Goal: Transaction & Acquisition: Obtain resource

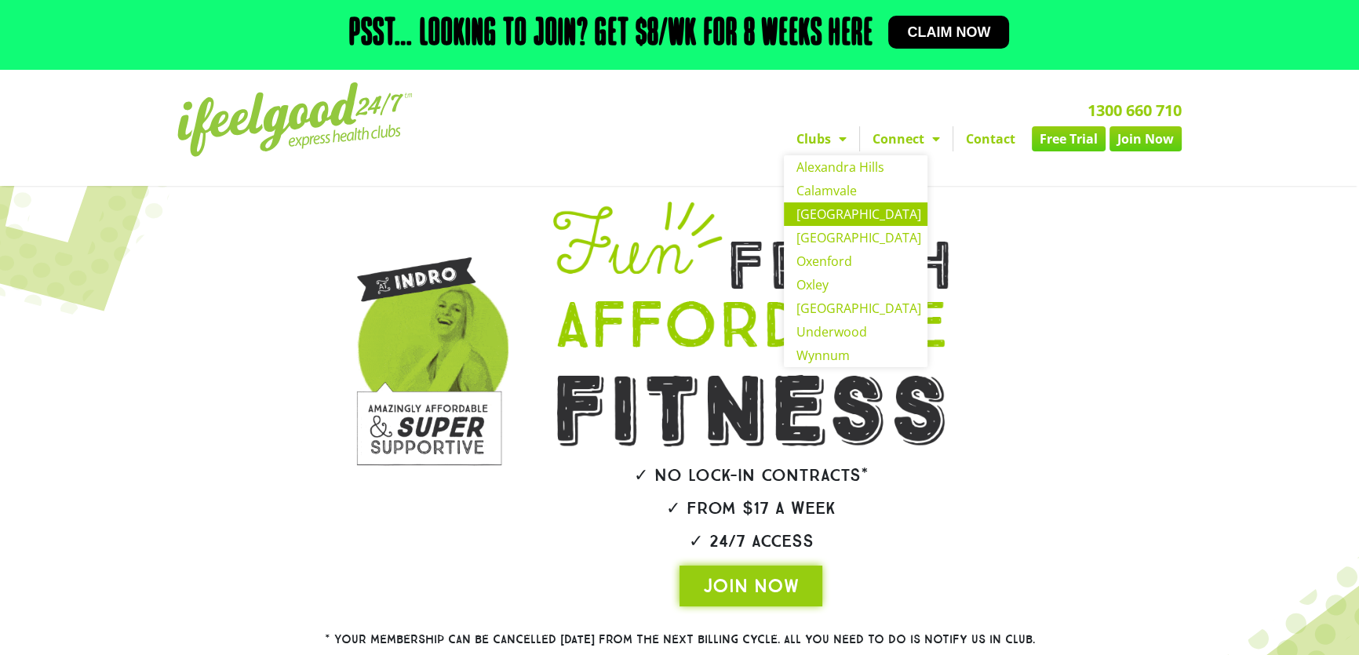
click at [831, 212] on link "[GEOGRAPHIC_DATA]" at bounding box center [856, 214] width 144 height 24
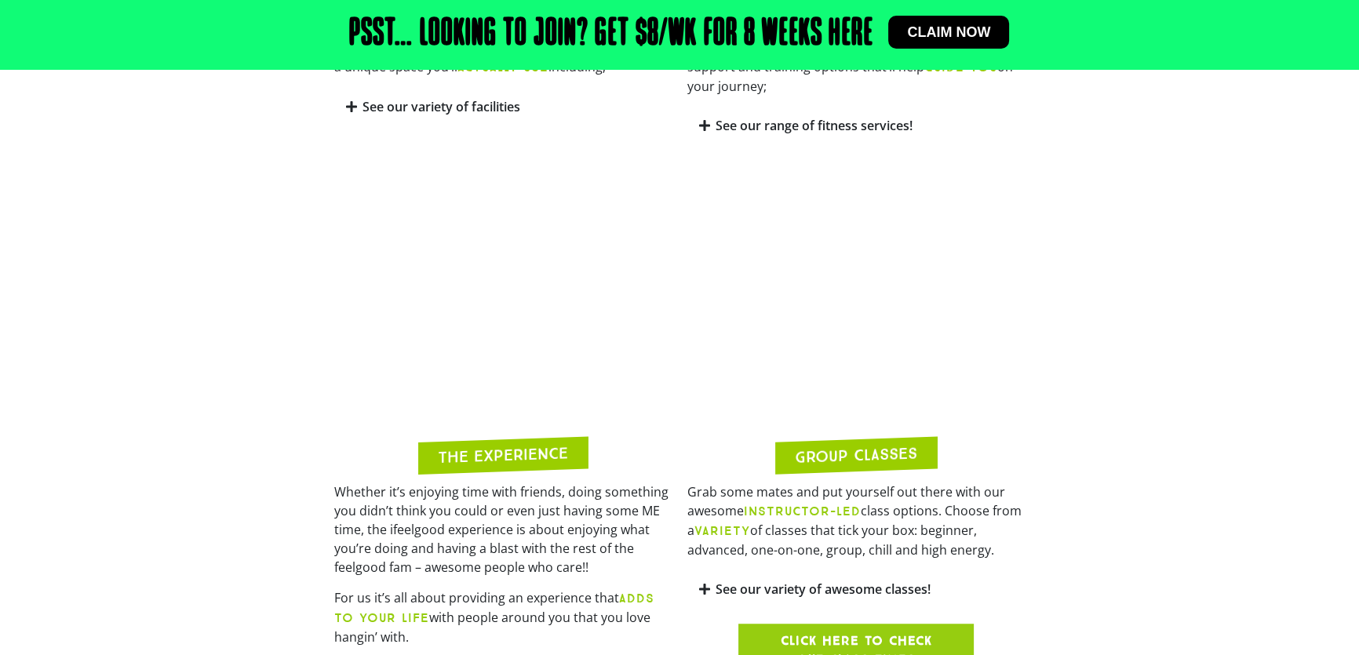
scroll to position [1283, 0]
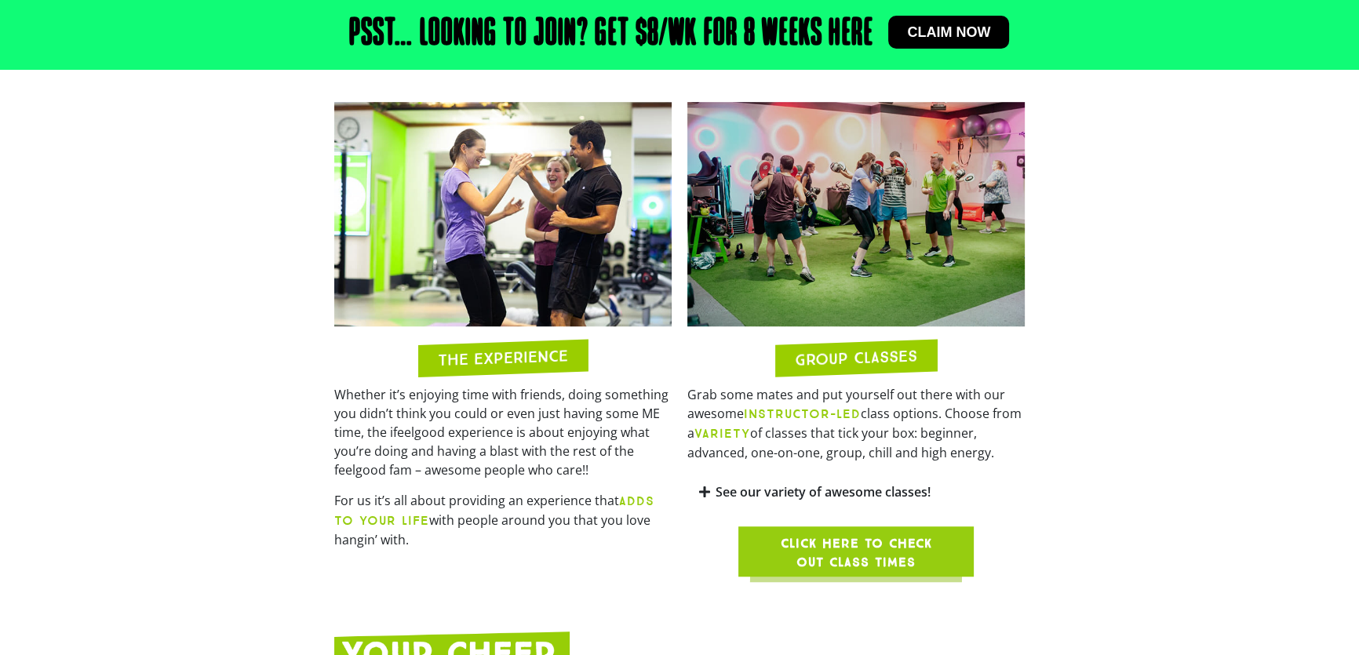
click at [867, 534] on span "Click here to check out class times" at bounding box center [856, 553] width 160 height 38
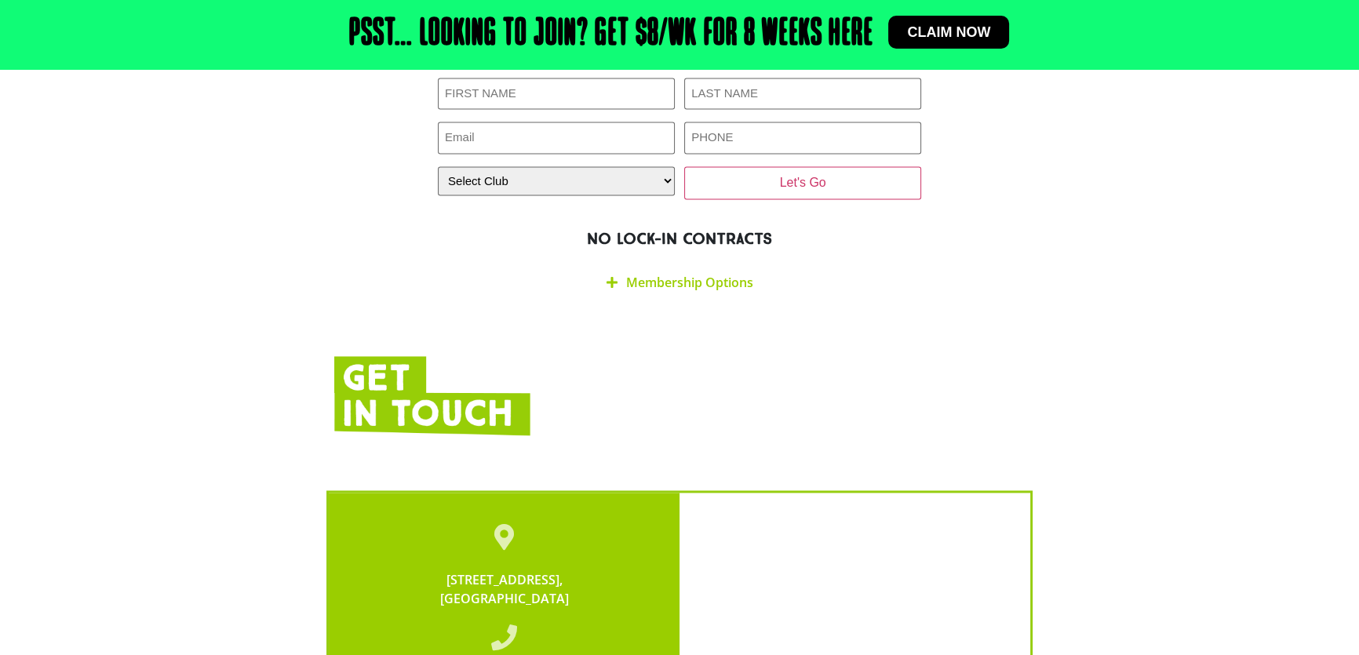
scroll to position [2852, 0]
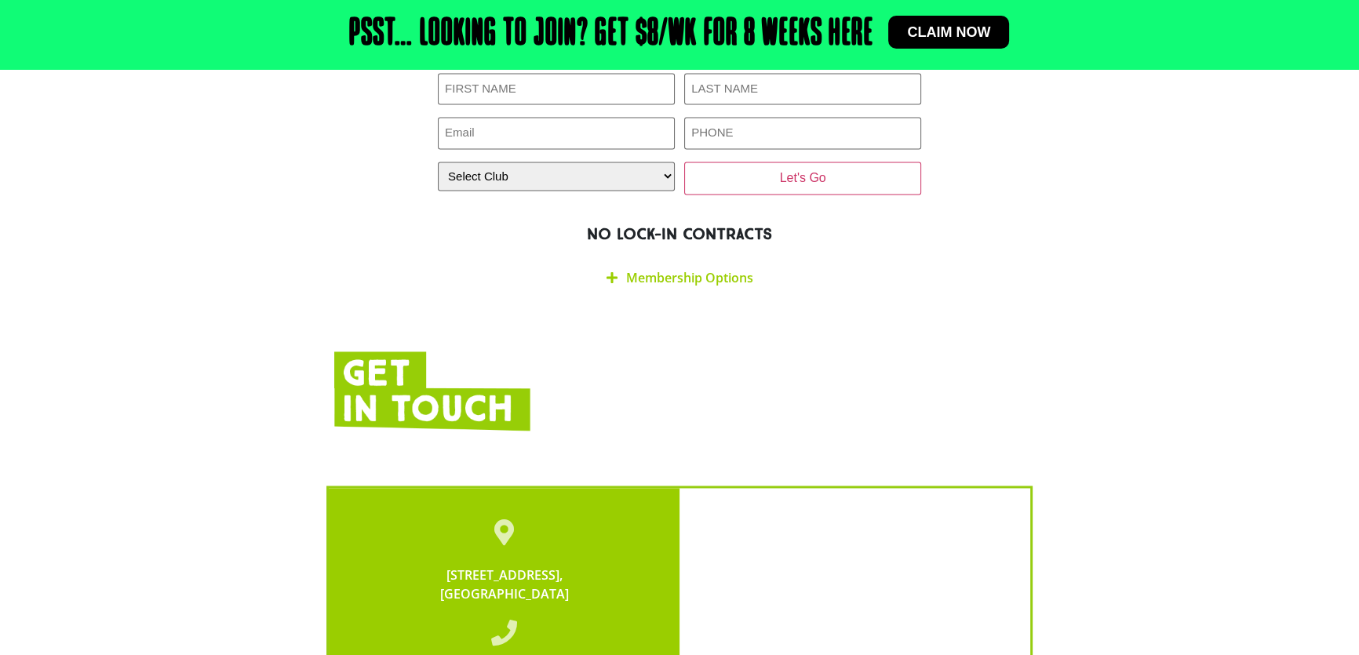
click at [609, 271] on icon at bounding box center [611, 277] width 11 height 13
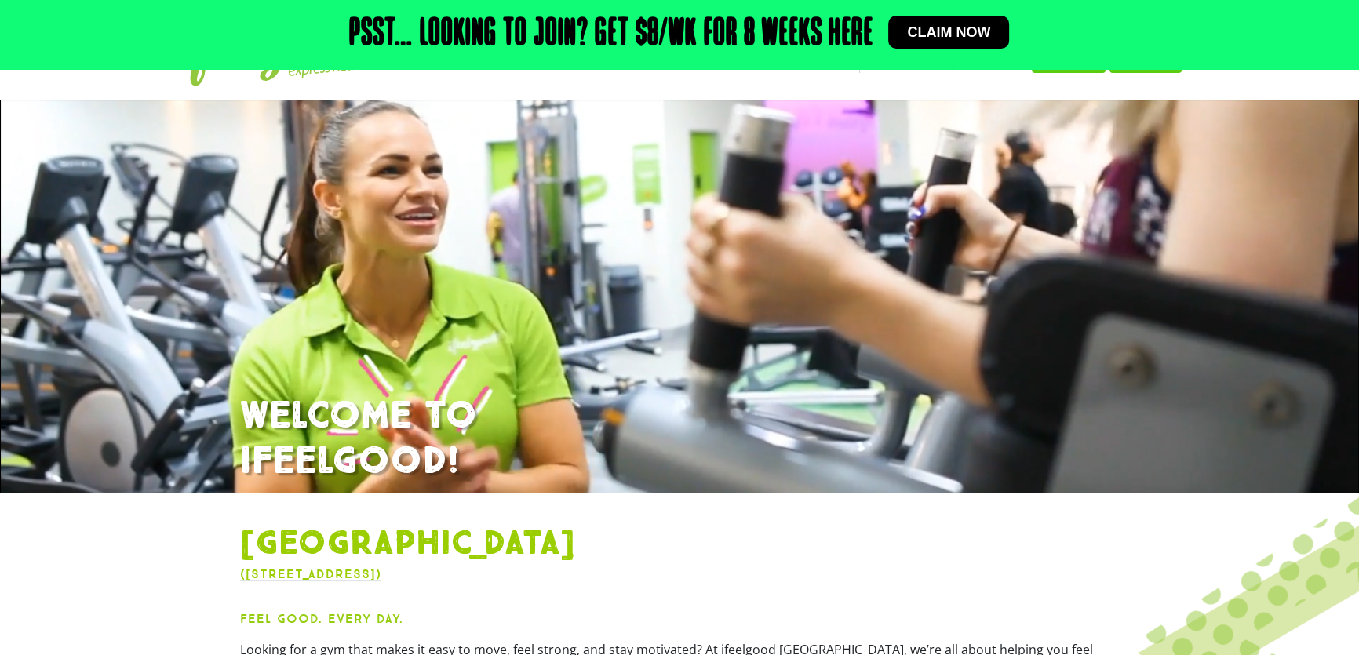
scroll to position [0, 0]
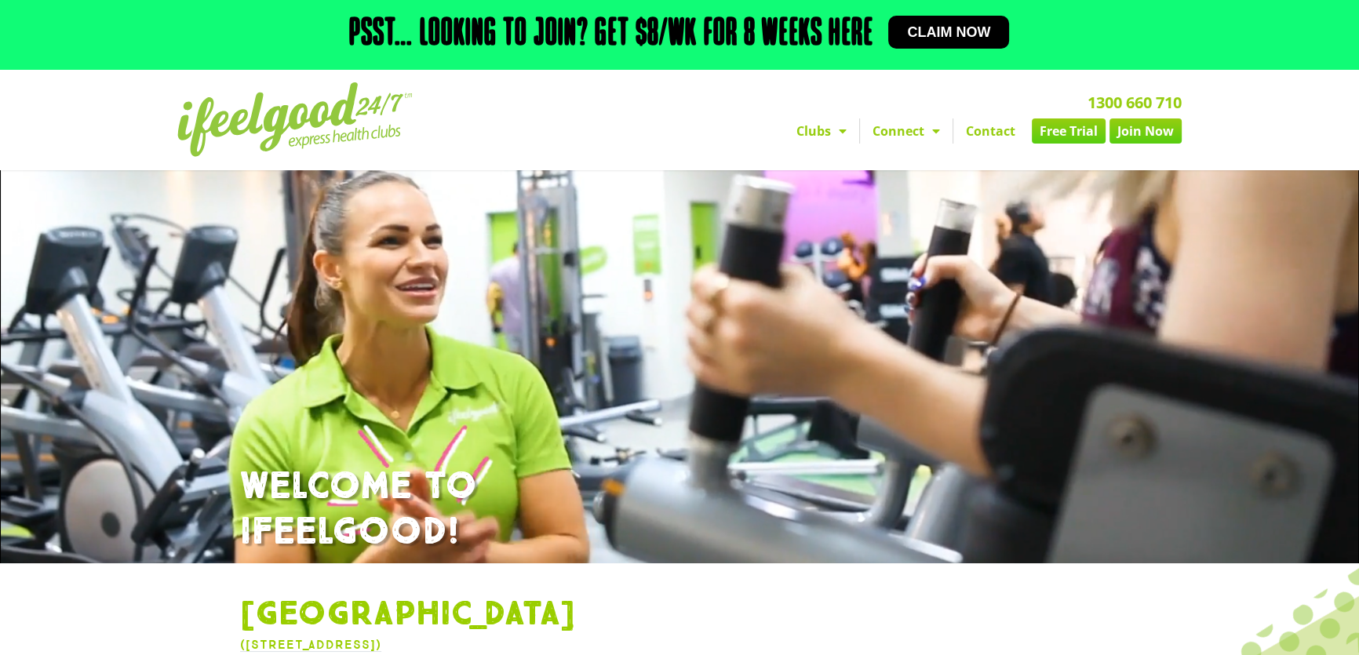
click at [1059, 132] on link "Free Trial" at bounding box center [1069, 130] width 74 height 25
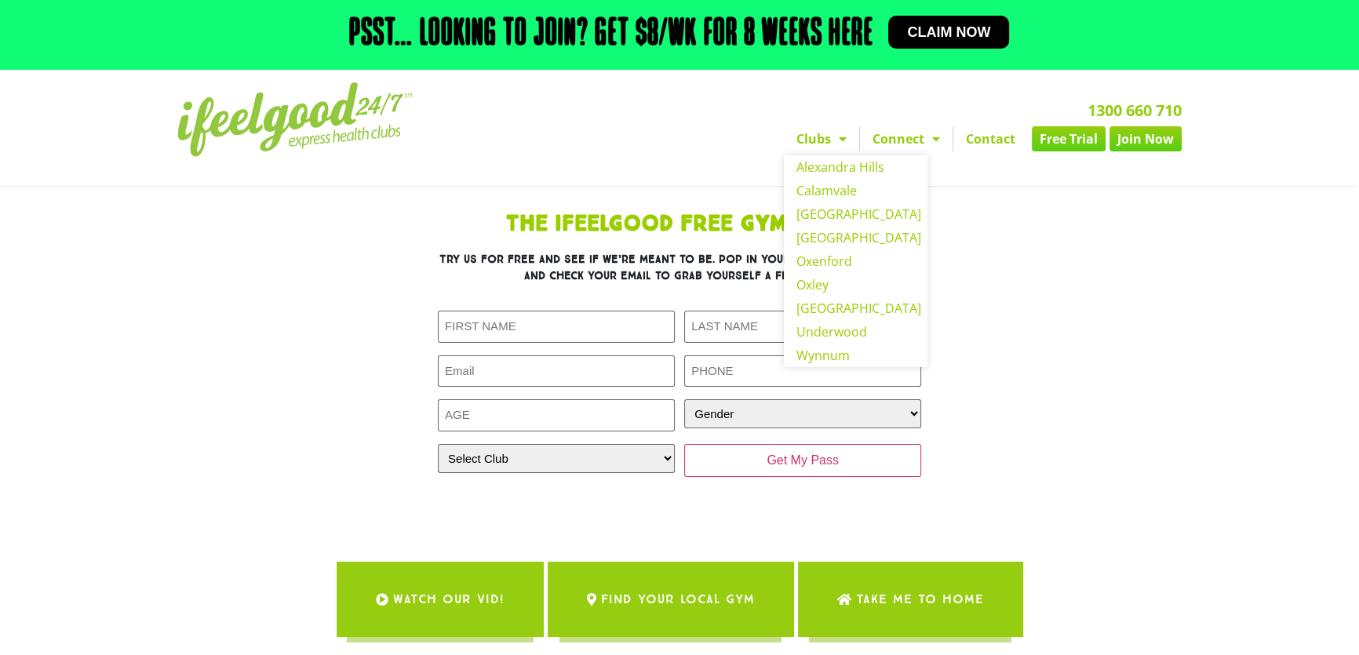
click at [824, 138] on link "Clubs" at bounding box center [821, 138] width 75 height 25
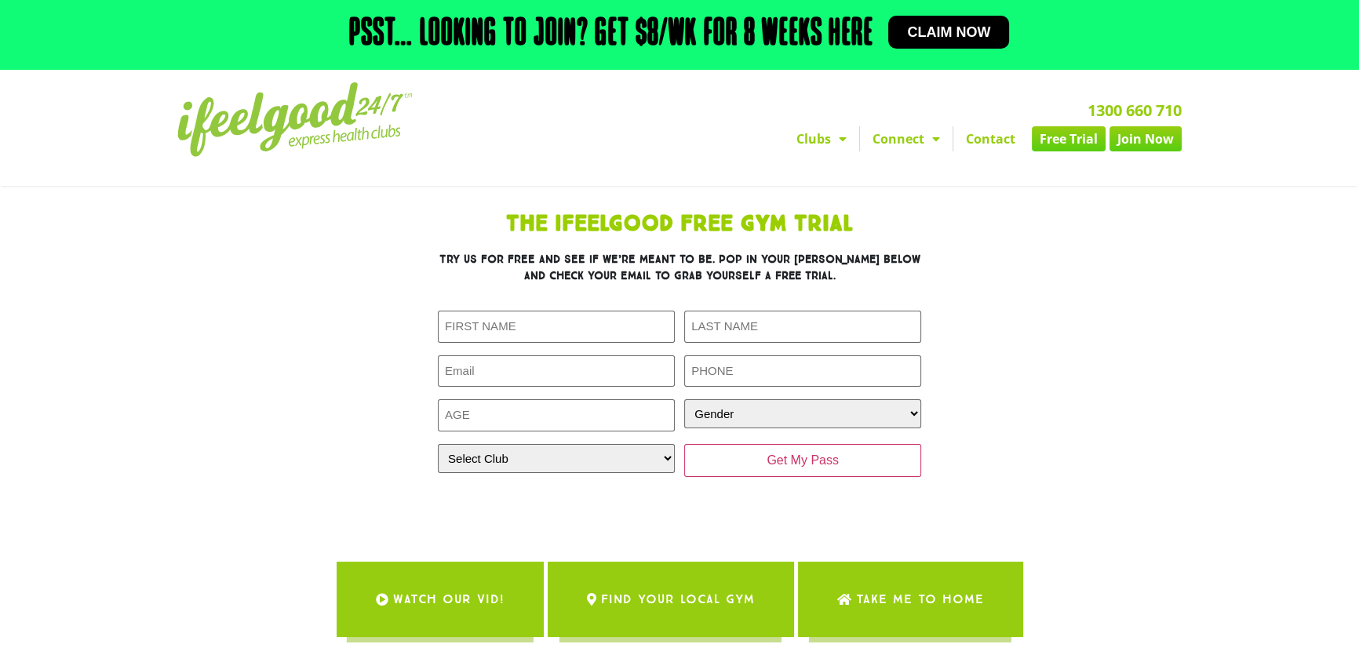
click at [816, 129] on link "Clubs" at bounding box center [821, 138] width 75 height 25
click at [817, 134] on link "Clubs" at bounding box center [821, 138] width 75 height 25
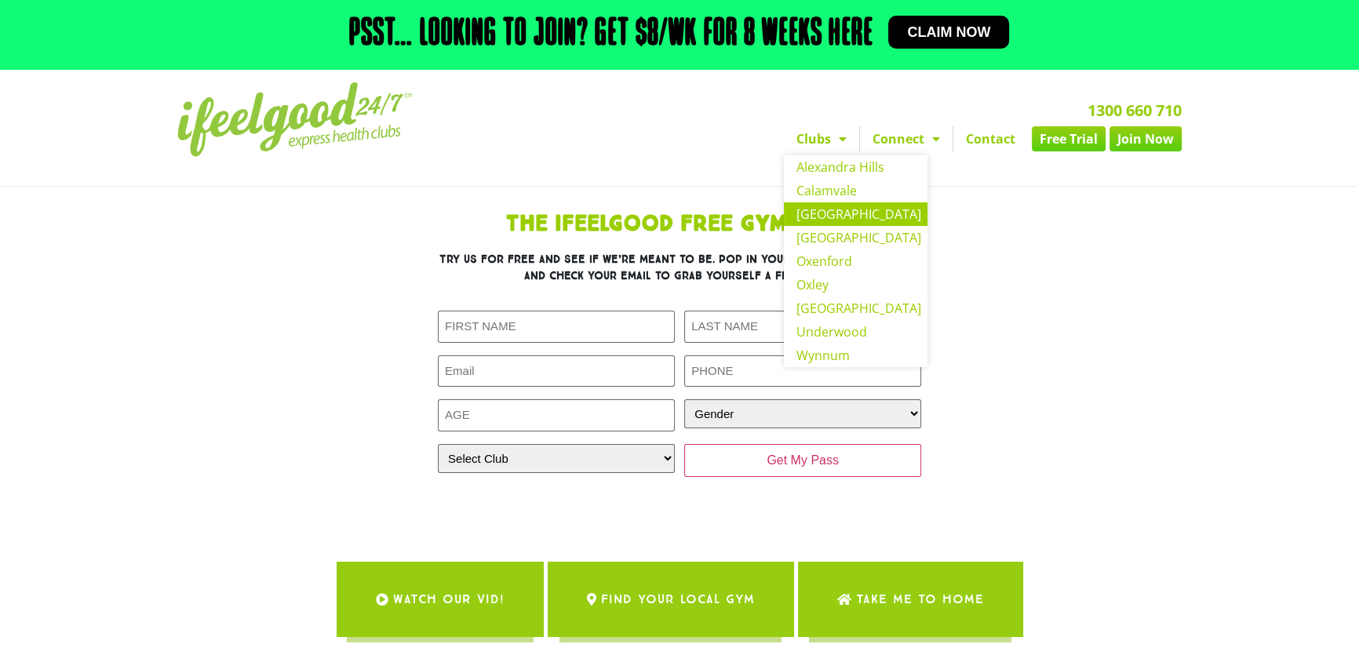
click at [831, 215] on link "[GEOGRAPHIC_DATA]" at bounding box center [856, 214] width 144 height 24
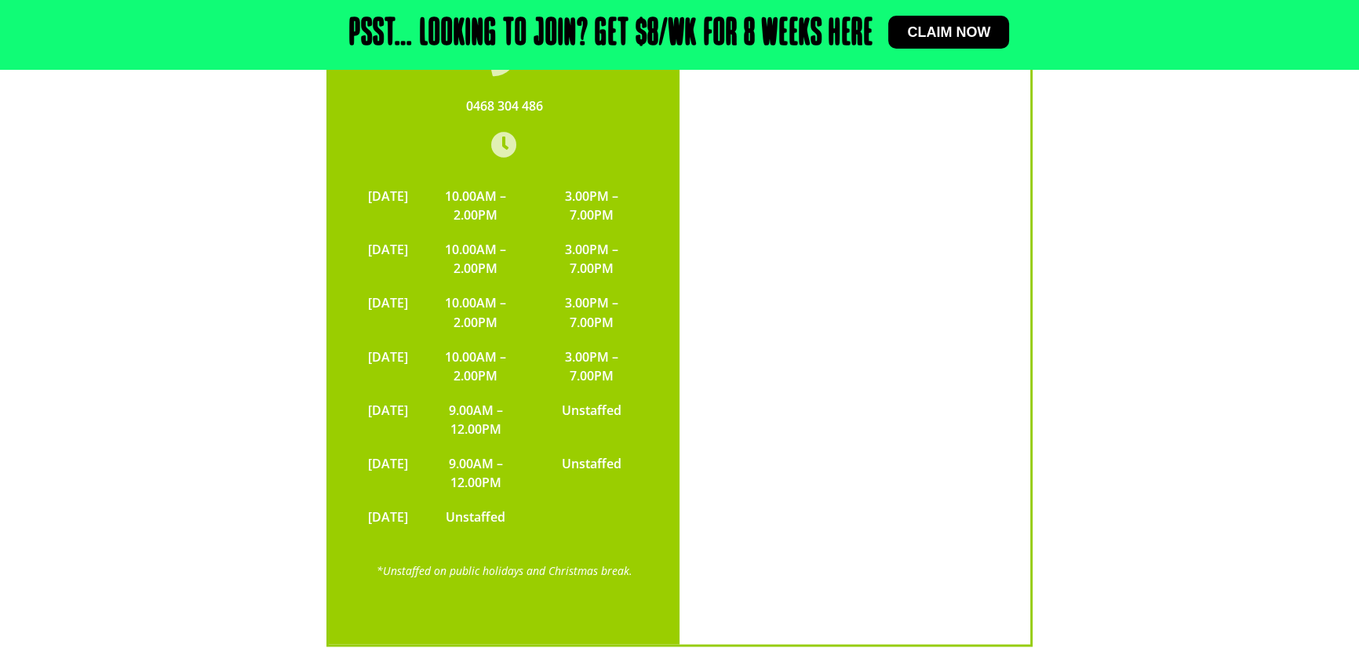
scroll to position [3422, 0]
click at [921, 30] on span "Claim now" at bounding box center [948, 32] width 83 height 14
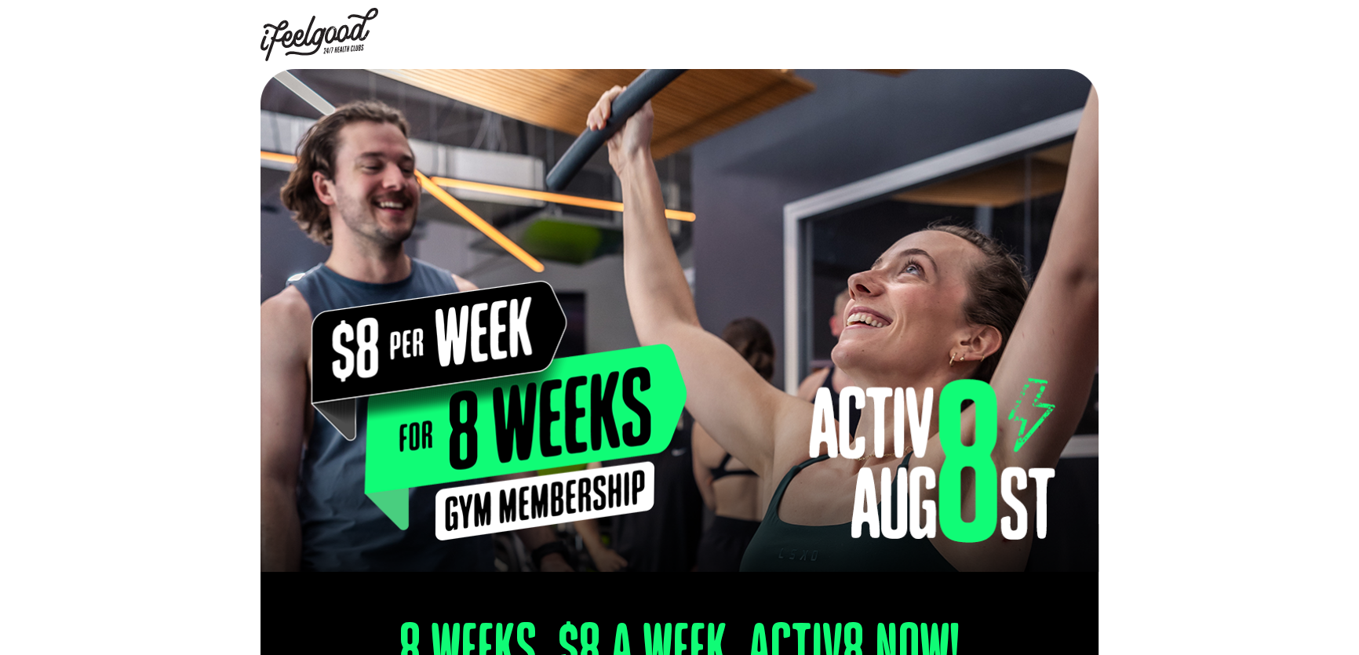
scroll to position [573, 0]
